Goal: Task Accomplishment & Management: Use online tool/utility

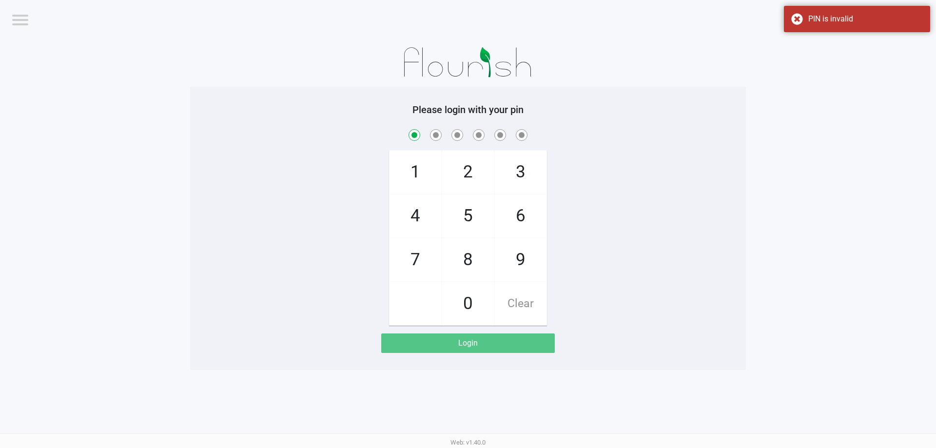
checkbox input "true"
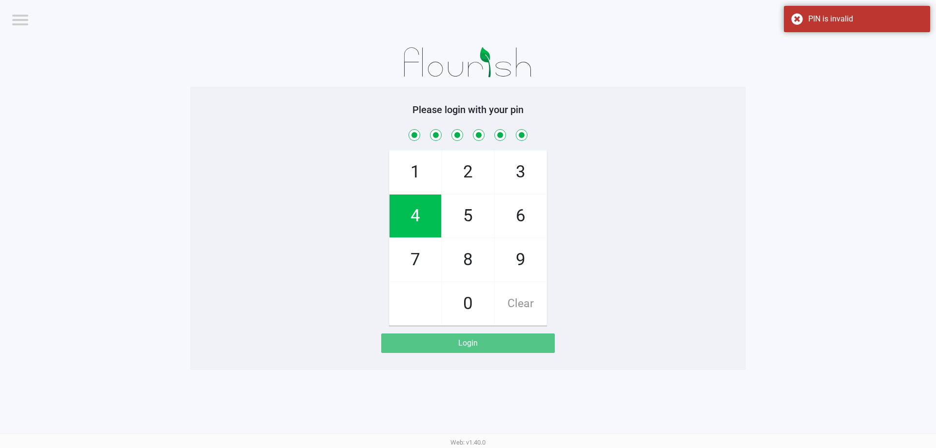
checkbox input "true"
checkbox input "false"
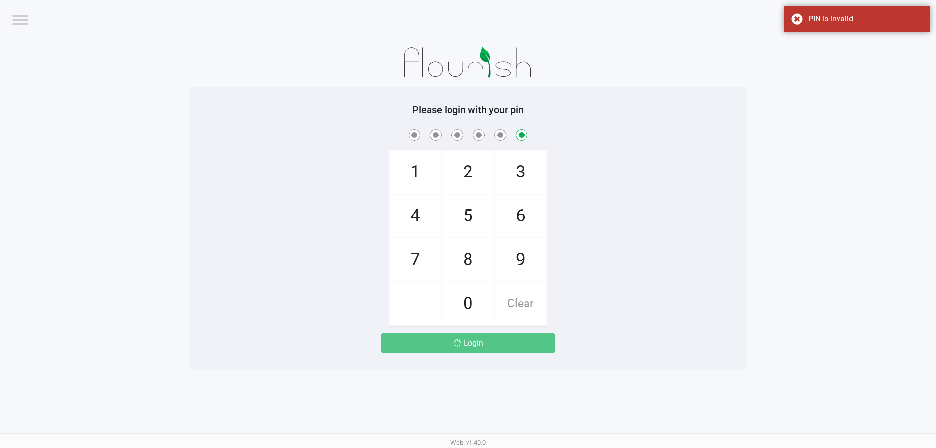
checkbox input "false"
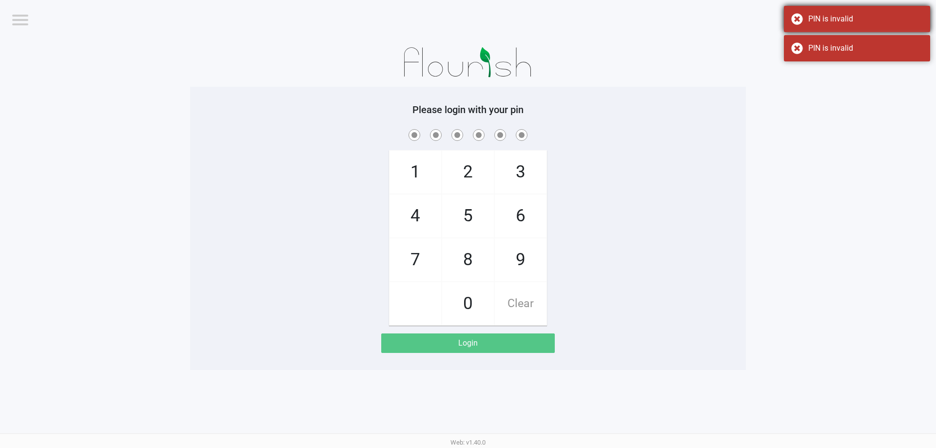
click at [799, 17] on div "PIN is invalid" at bounding box center [857, 19] width 146 height 26
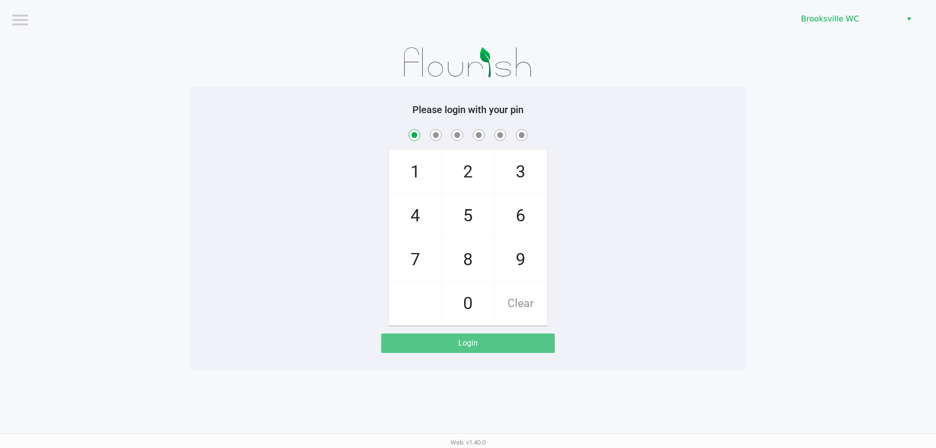
checkbox input "true"
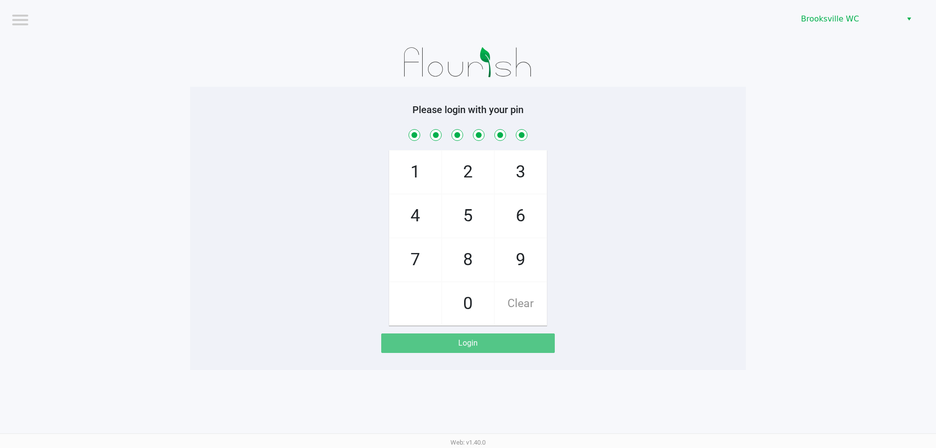
checkbox input "true"
checkbox input "false"
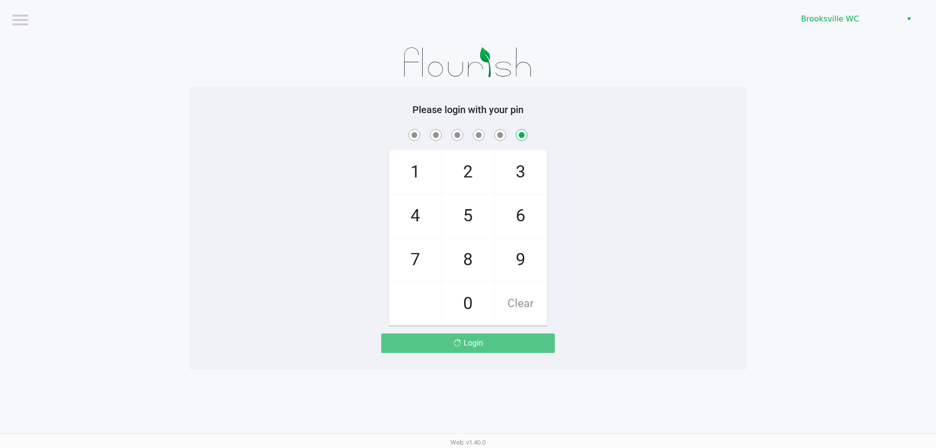
checkbox input "false"
